Goal: Information Seeking & Learning: Learn about a topic

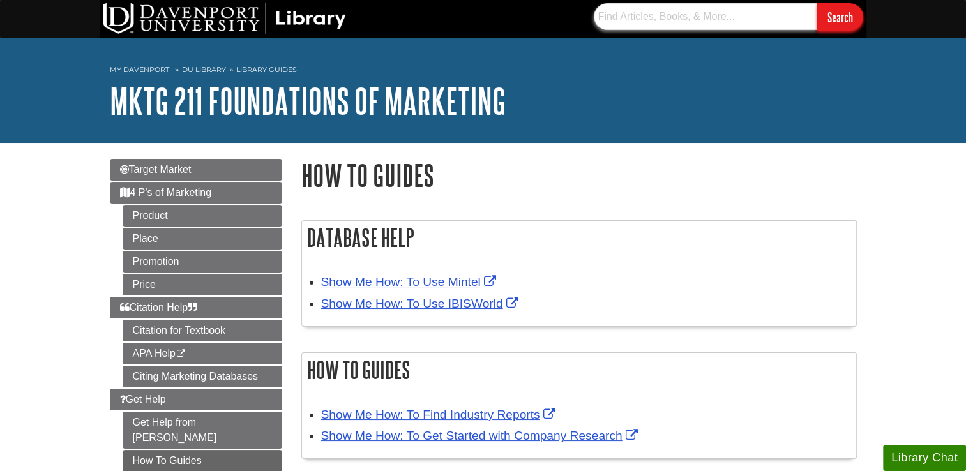
click at [633, 24] on input "text" at bounding box center [705, 16] width 223 height 27
type input "statista"
click at [817, 3] on input "Search" at bounding box center [840, 16] width 46 height 27
click at [612, 8] on input "statista" at bounding box center [705, 16] width 223 height 27
click at [513, 56] on div "My Davenport DU Library Library Guides MKTG 211 Foundations of Marketing How To…" at bounding box center [483, 90] width 966 height 105
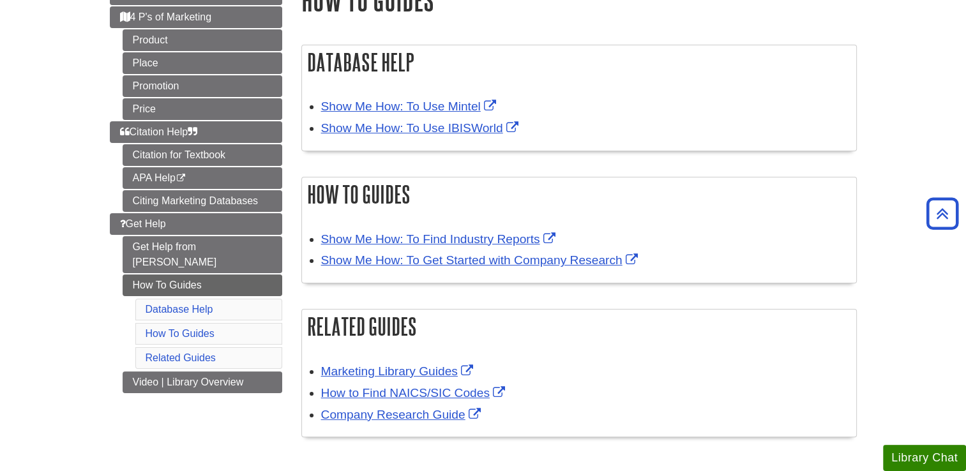
scroll to position [177, 0]
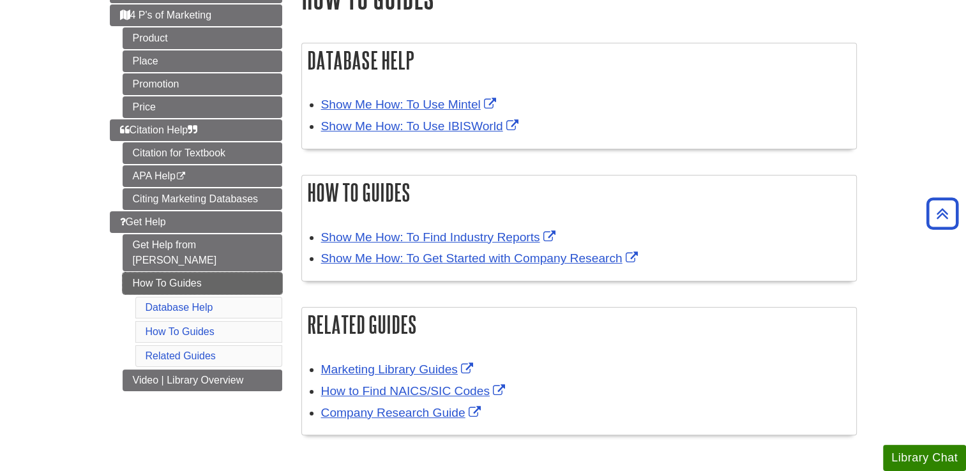
click at [183, 273] on link "How To Guides" at bounding box center [203, 284] width 160 height 22
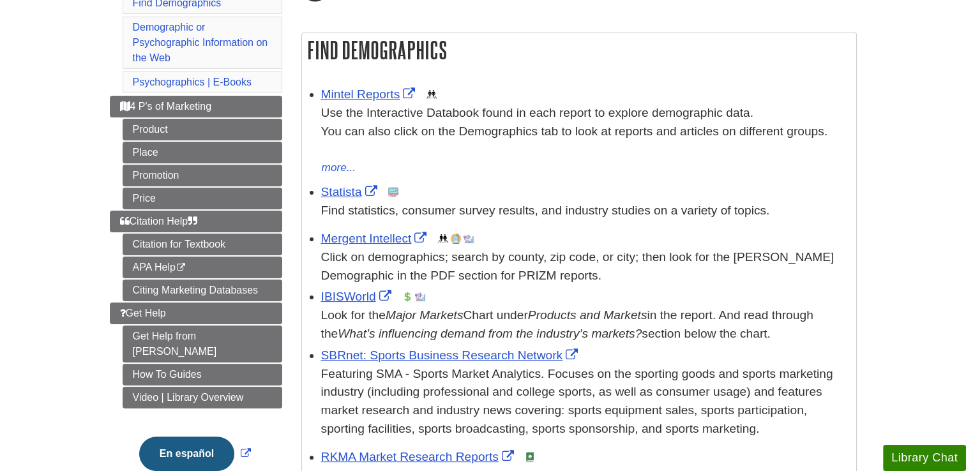
scroll to position [198, 0]
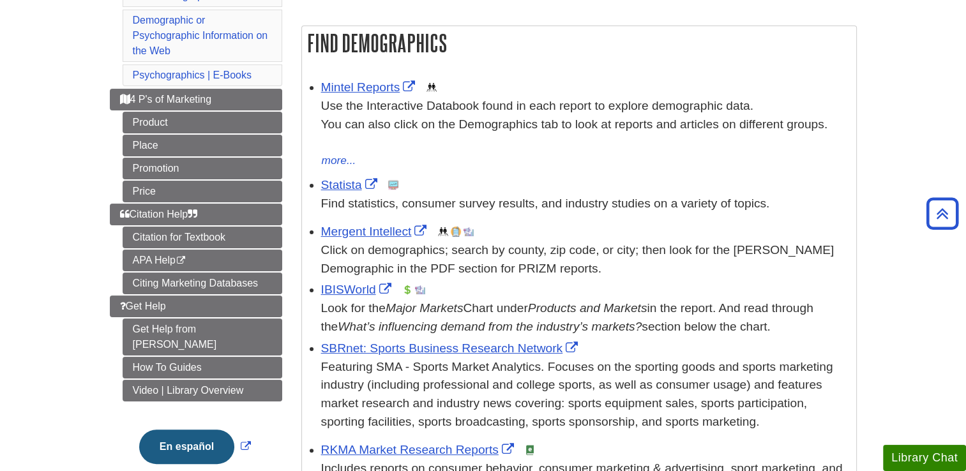
click at [352, 174] on li "Statista This link opens in a new window Find statistics, consumer survey resul…" at bounding box center [585, 193] width 529 height 40
click at [349, 185] on link "Statista" at bounding box center [350, 184] width 59 height 13
